Goal: Check status

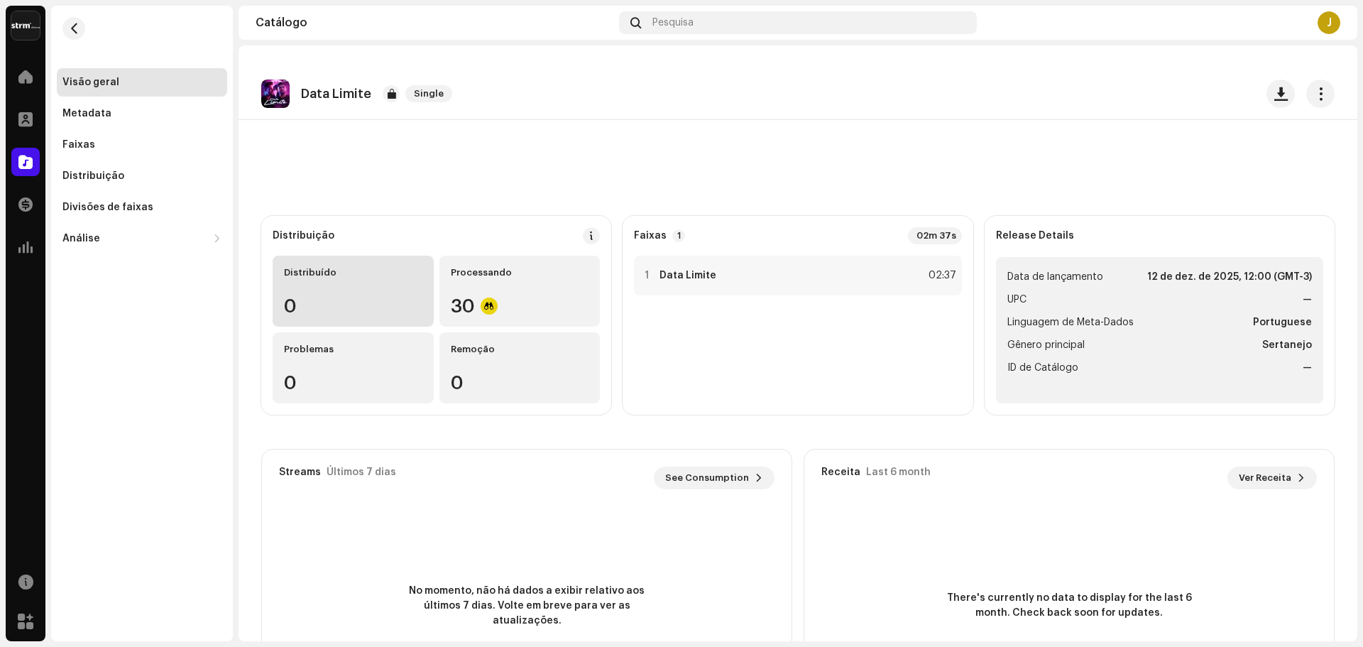
scroll to position [114, 0]
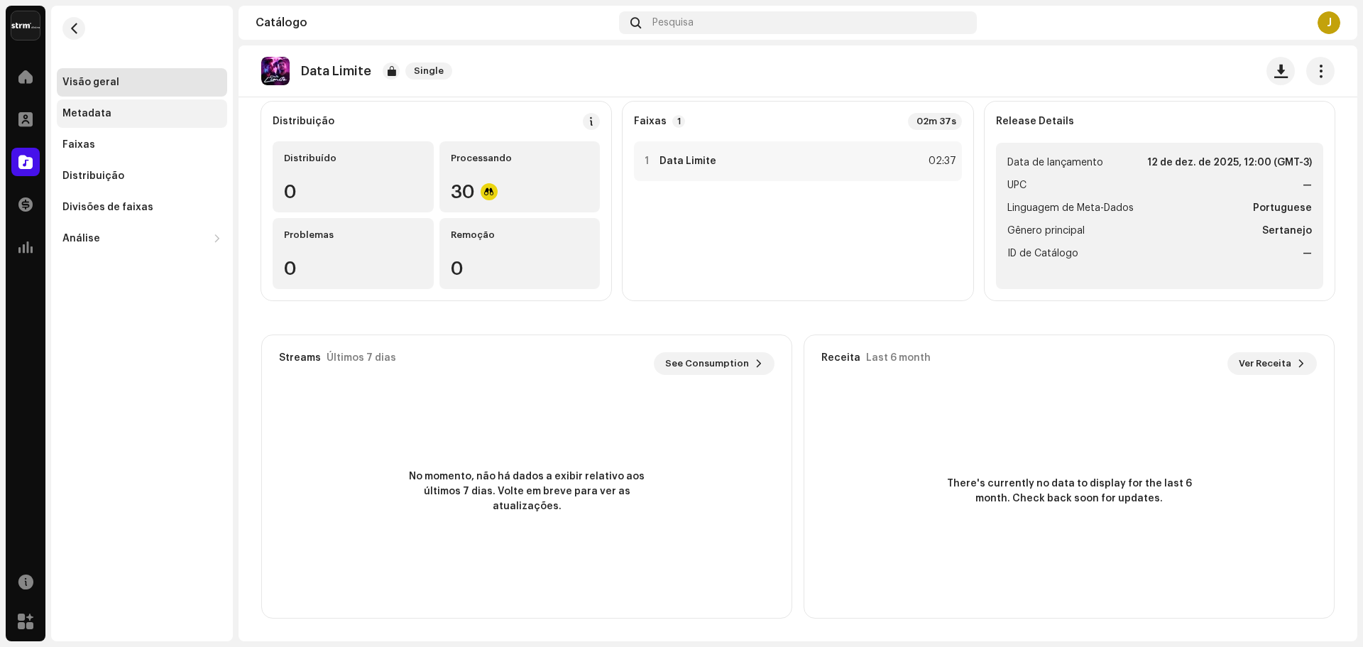
click at [142, 113] on div "Metadata" at bounding box center [141, 113] width 159 height 11
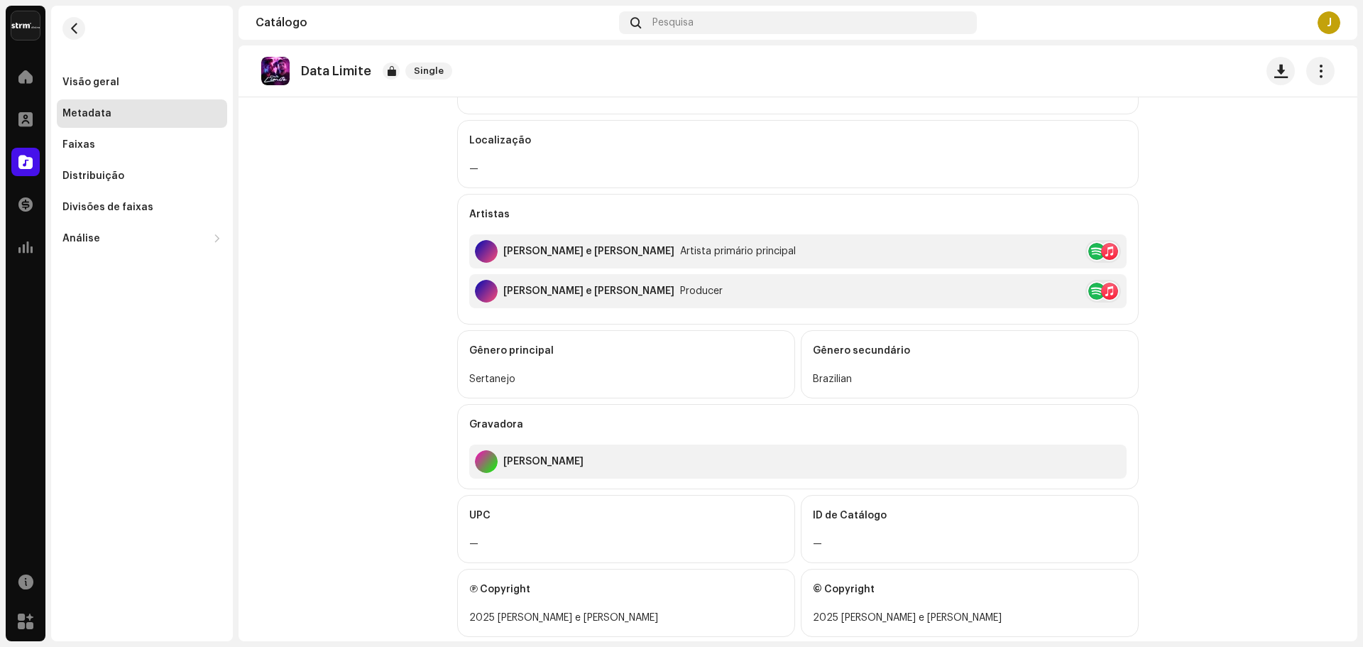
scroll to position [314, 0]
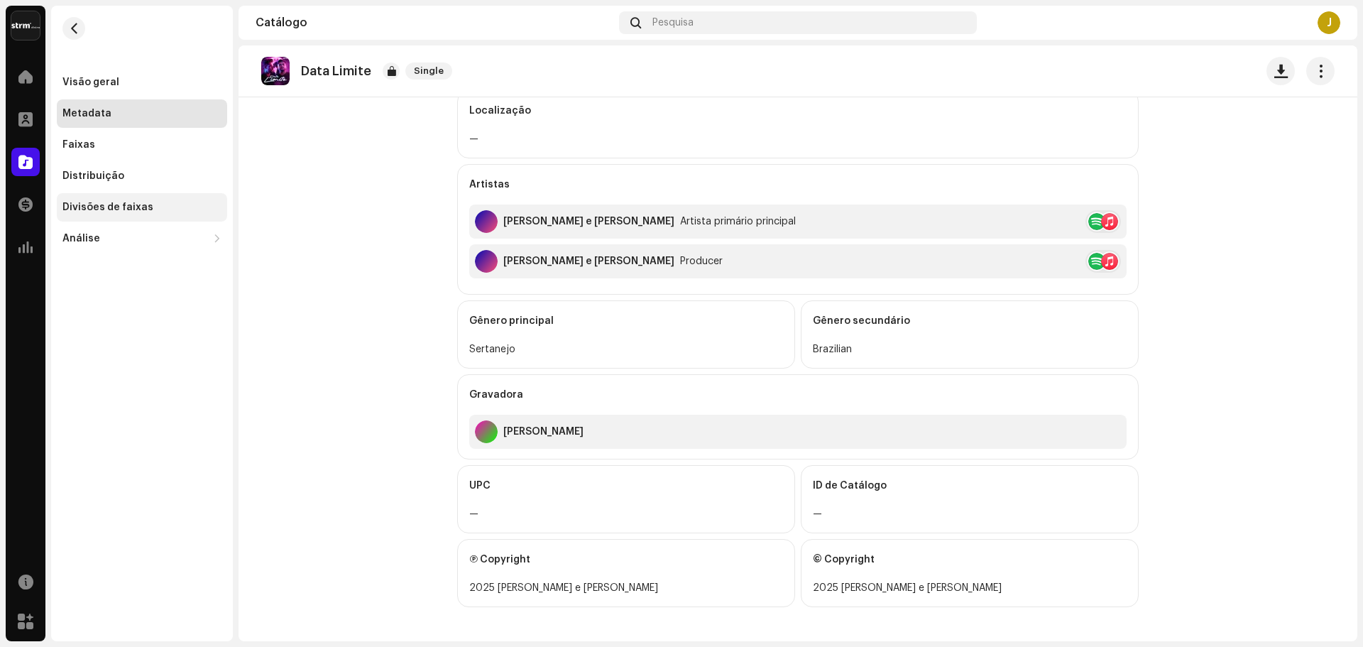
click at [143, 207] on div "Divisões de faixas" at bounding box center [107, 207] width 91 height 11
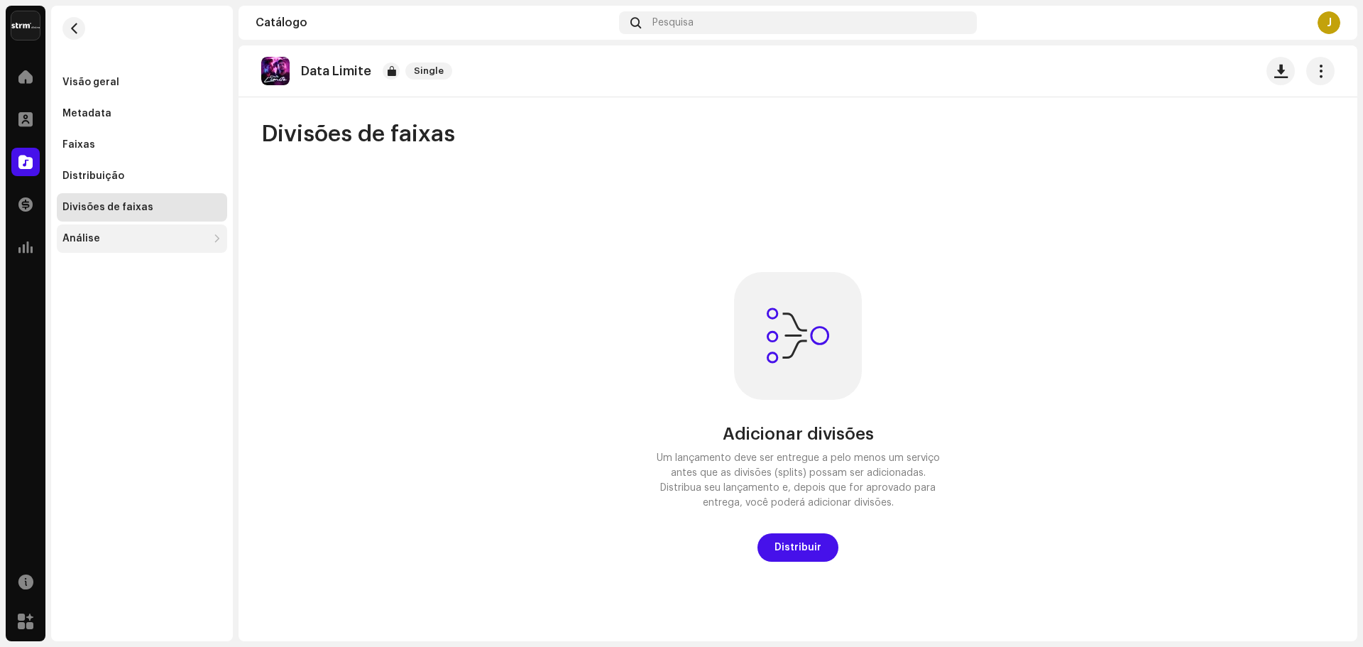
click at [91, 233] on div "Análise" at bounding box center [81, 238] width 38 height 11
click at [158, 266] on div "Consumo" at bounding box center [144, 269] width 153 height 11
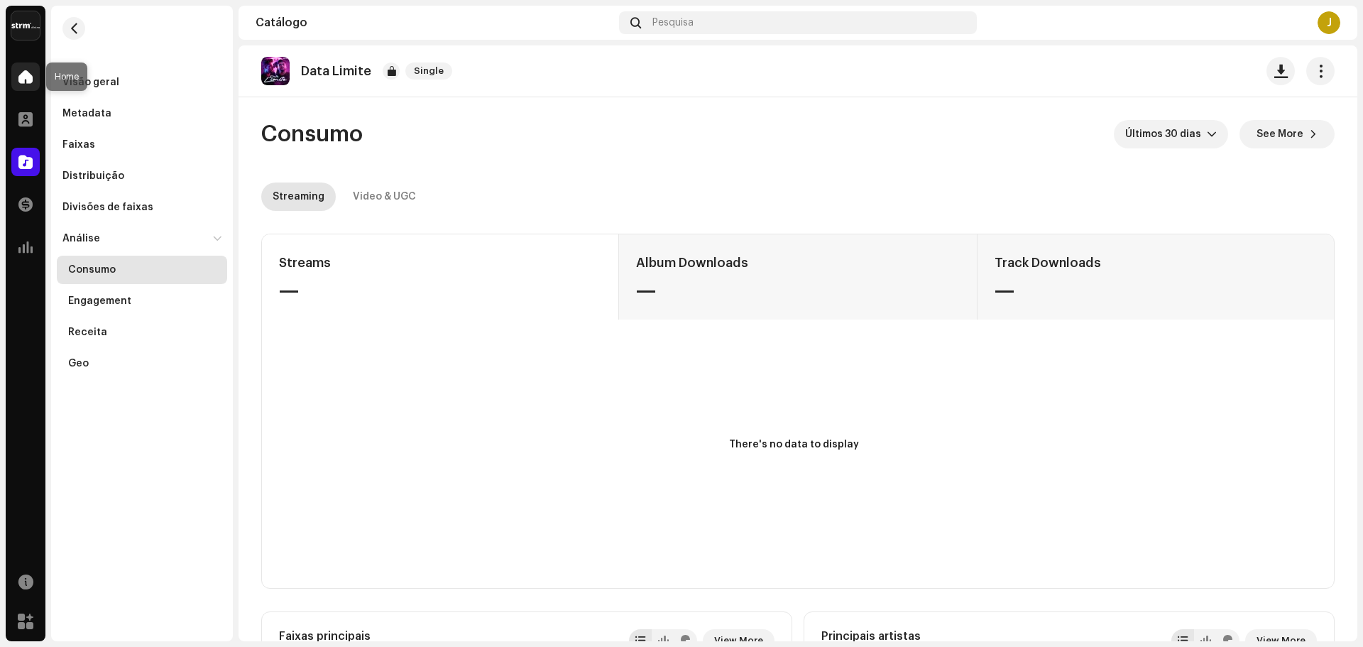
click at [37, 86] on div at bounding box center [25, 76] width 28 height 28
